Goal: Find specific page/section: Find specific page/section

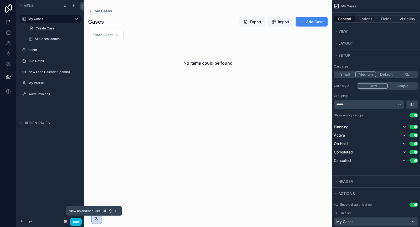
click at [65, 222] on icon at bounding box center [66, 221] width 4 height 4
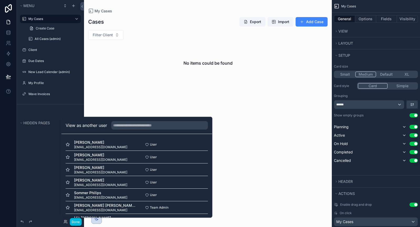
click at [0, 0] on button "Select" at bounding box center [0, 0] width 0 height 0
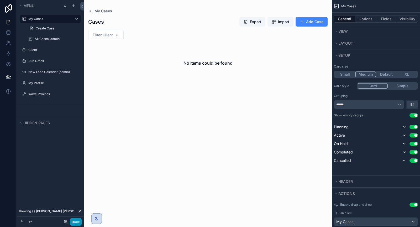
click at [78, 220] on button "Done" at bounding box center [76, 222] width 12 height 8
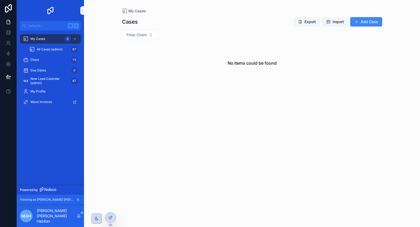
click at [51, 48] on span "All Cases (admin)" at bounding box center [50, 49] width 26 height 4
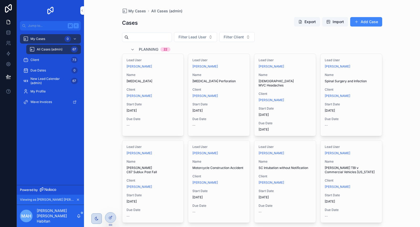
click at [153, 35] on input "scrollable content" at bounding box center [150, 37] width 43 height 7
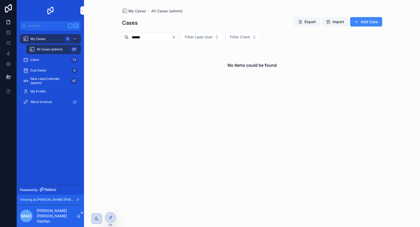
type input "******"
click at [176, 37] on icon "Clear" at bounding box center [174, 37] width 4 height 4
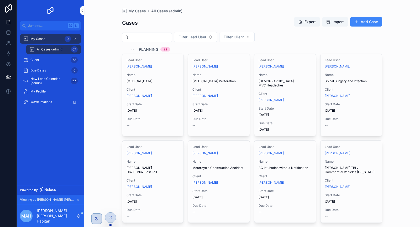
click at [139, 35] on input "scrollable content" at bounding box center [150, 37] width 43 height 7
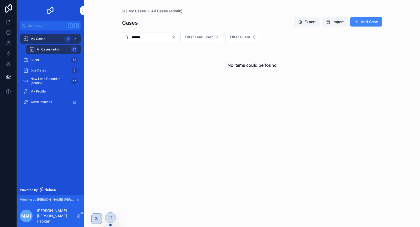
type input "******"
click at [175, 37] on icon "Clear" at bounding box center [174, 37] width 2 height 2
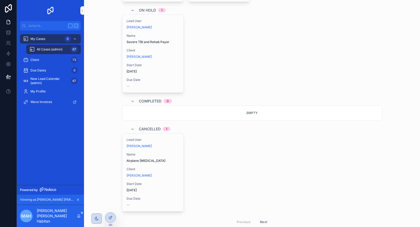
scroll to position [788, 0]
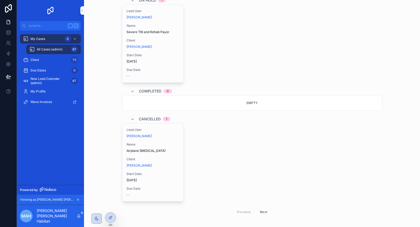
click at [263, 208] on button "Next" at bounding box center [263, 212] width 15 height 8
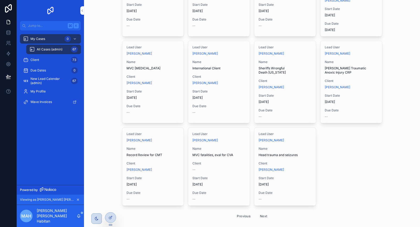
scroll to position [653, 0]
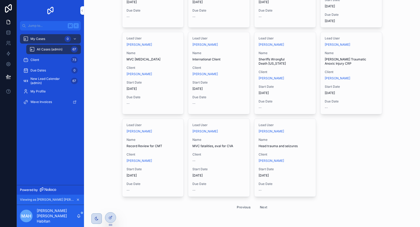
click at [265, 204] on button "Next" at bounding box center [263, 207] width 15 height 8
